Goal: Answer question/provide support: Share knowledge or assist other users

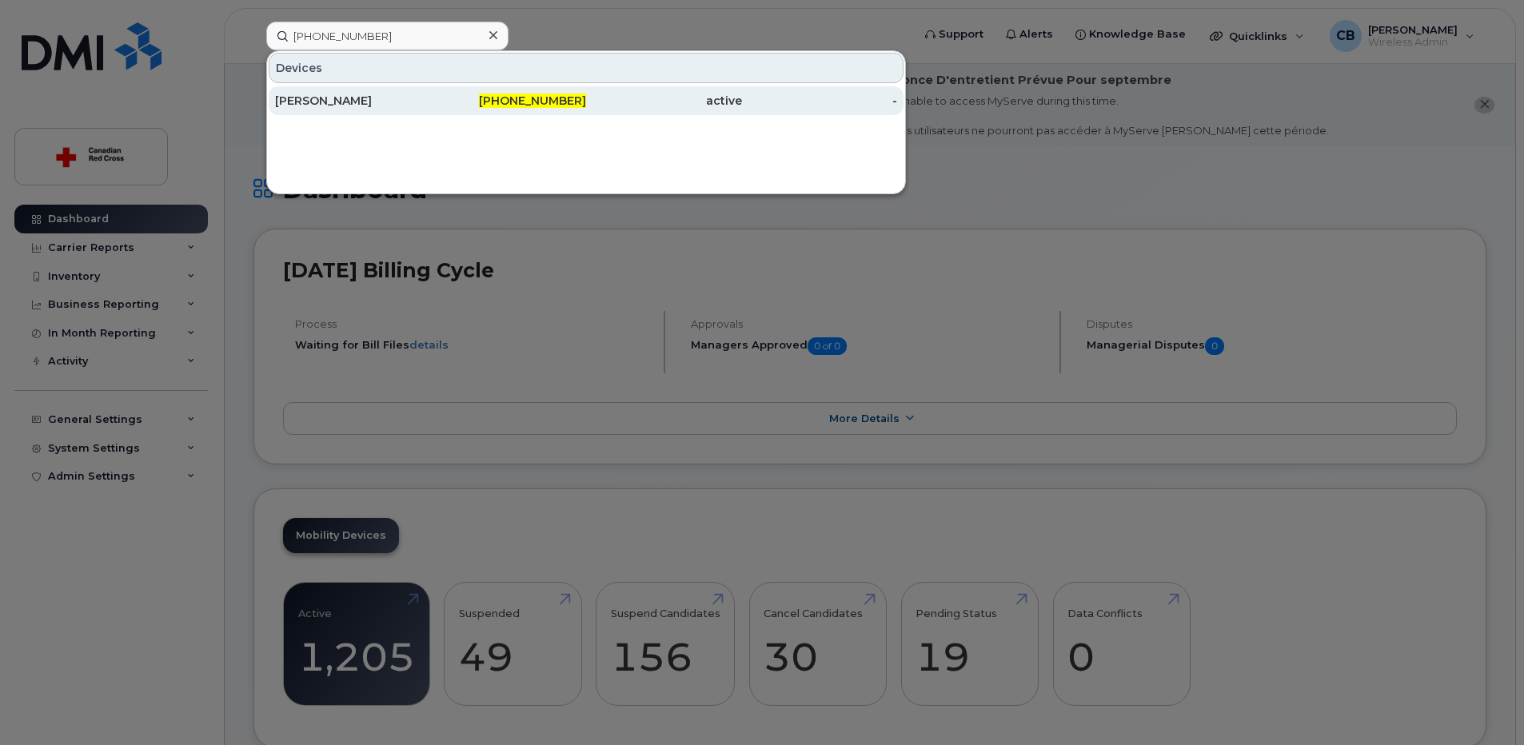
type input "[PHONE_NUMBER]"
click at [339, 101] on div "[PERSON_NAME]" at bounding box center [353, 101] width 156 height 16
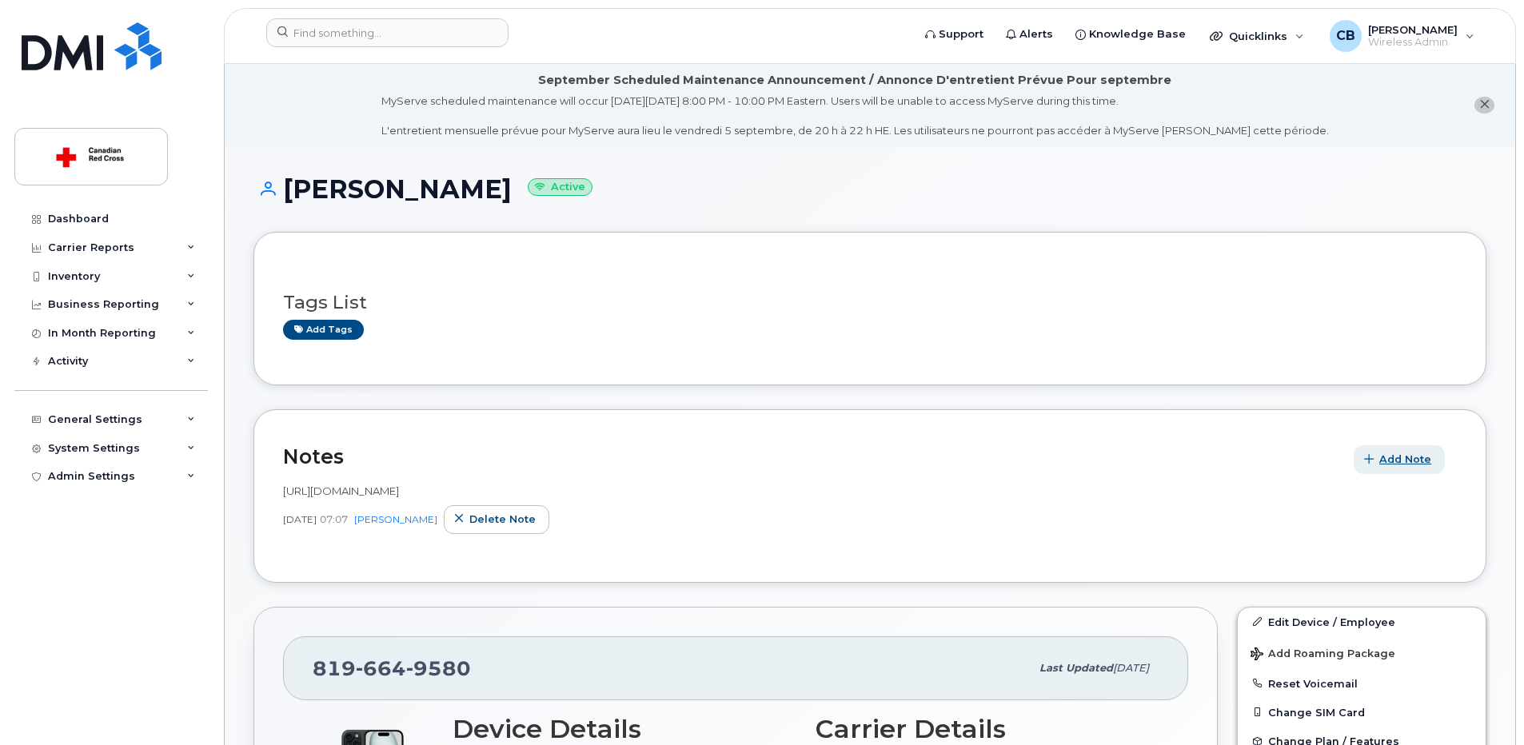
click at [1378, 453] on button "Add Note" at bounding box center [1399, 459] width 91 height 29
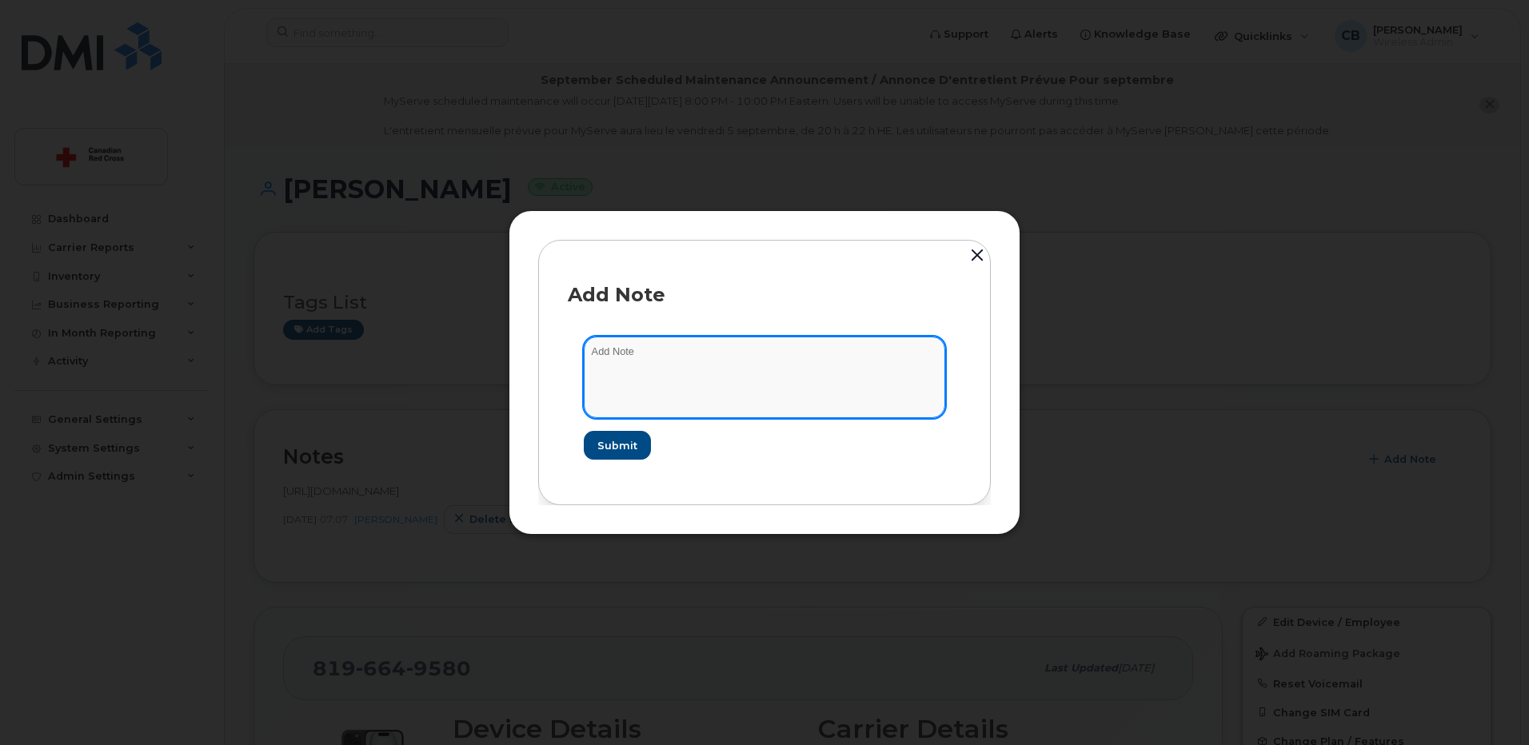
click at [772, 365] on textarea at bounding box center [764, 378] width 361 height 82
paste textarea "https://crcssupport.atlassian.net/browse/IS-164603"
type textarea "https://crcssupport.atlassian.net/browse/IS-164603"
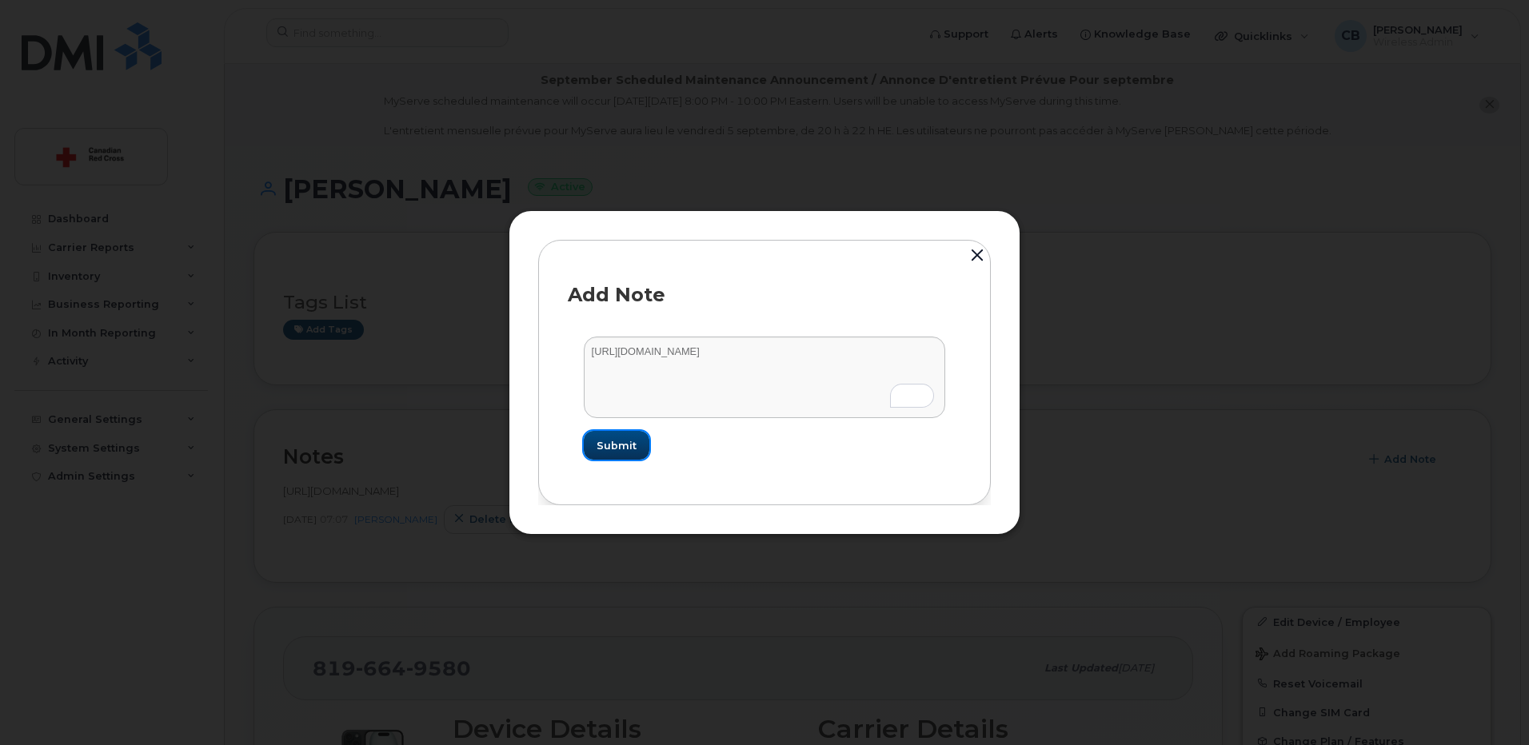
click at [624, 447] on span "Submit" at bounding box center [617, 445] width 40 height 15
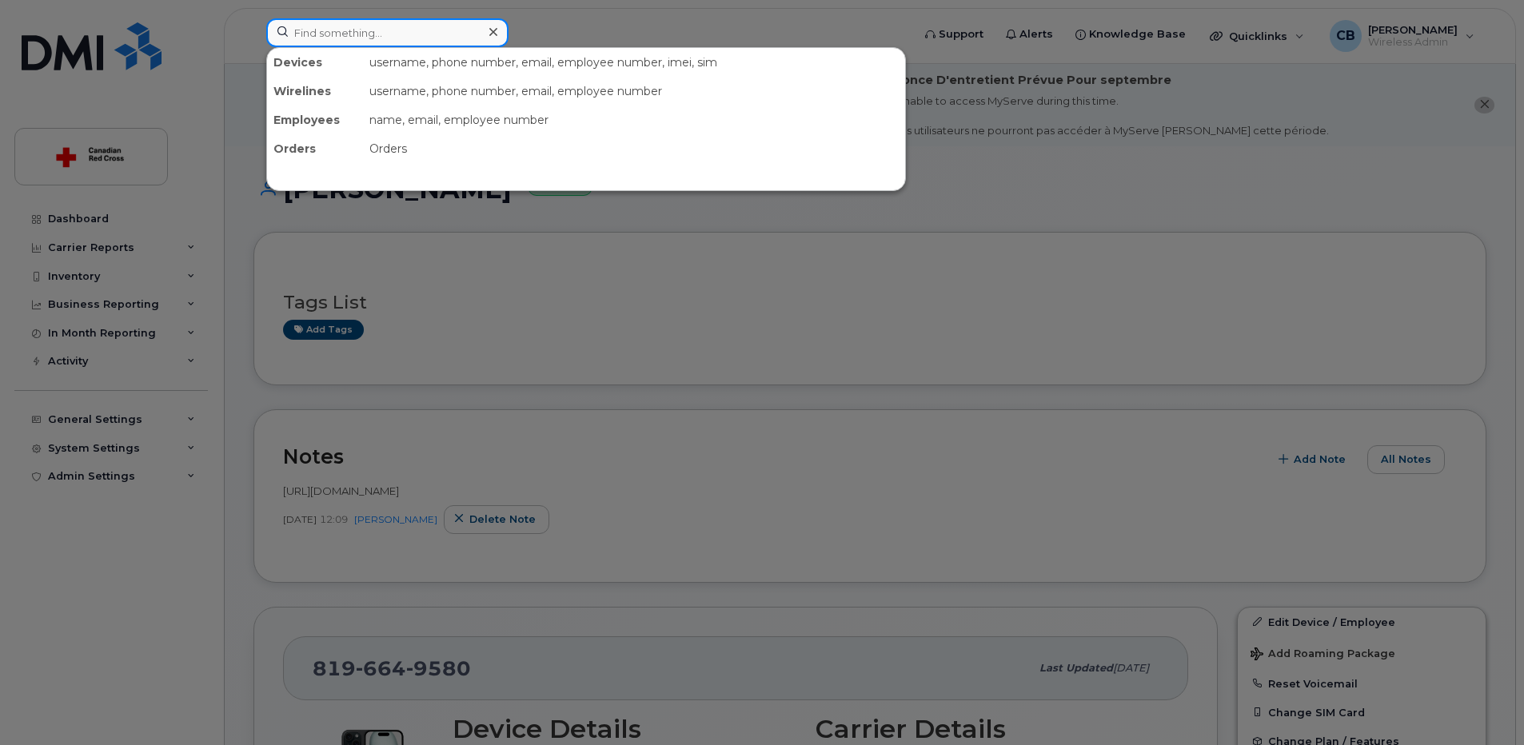
click at [375, 37] on input at bounding box center [387, 32] width 242 height 29
paste input "(416) 578-4925"
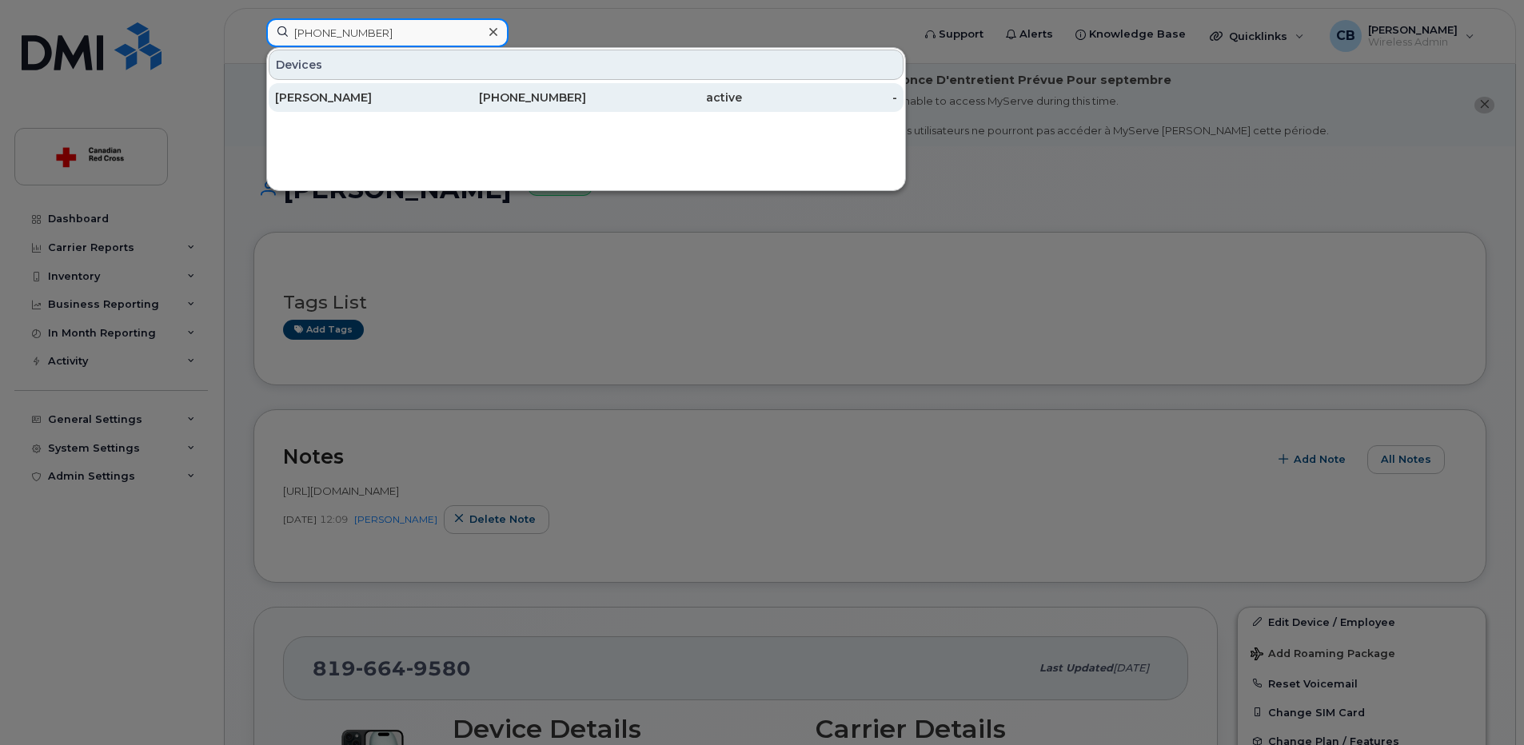
type input "(416) 578-4925"
click at [340, 99] on div "Dayna Eckert" at bounding box center [353, 98] width 156 height 16
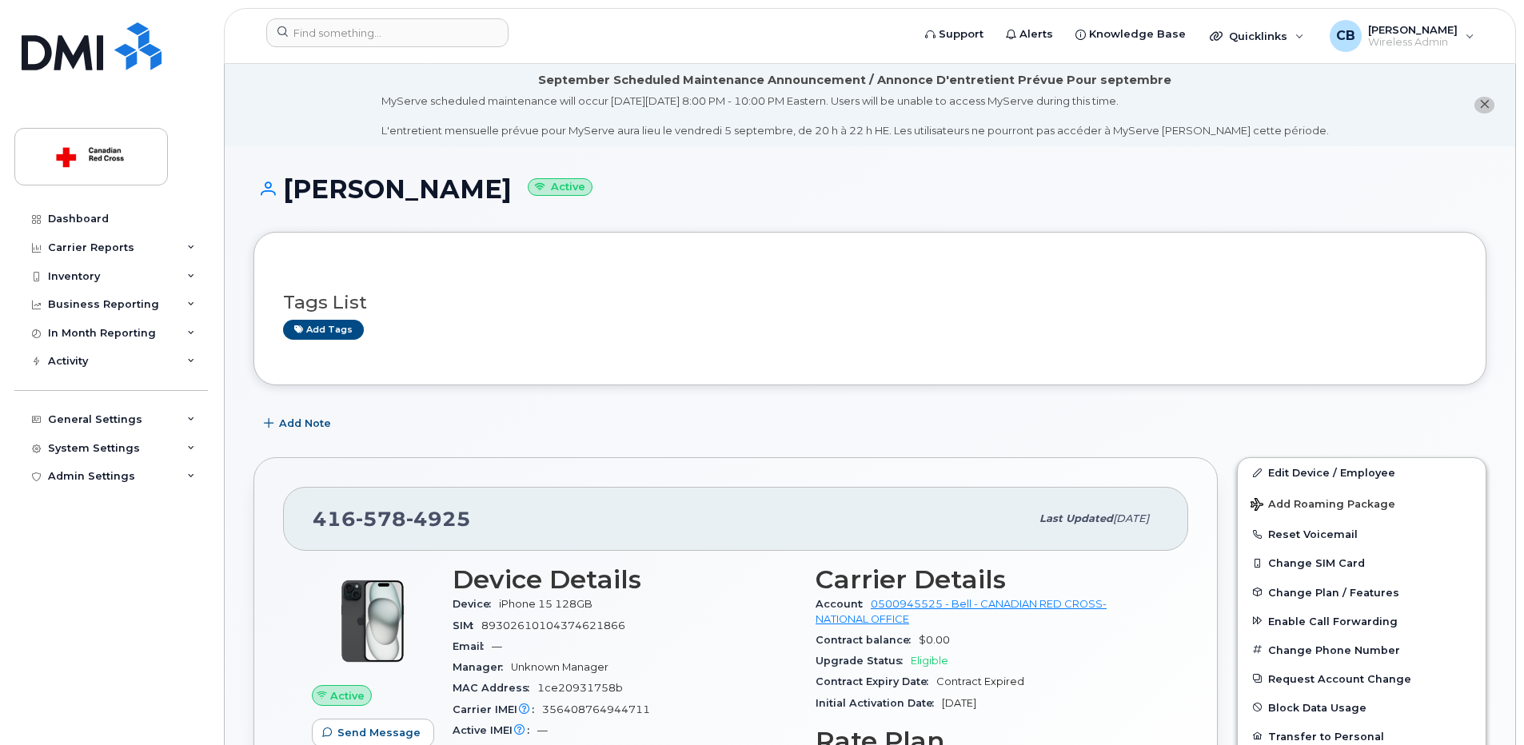
scroll to position [160, 0]
